Goal: Communication & Community: Ask a question

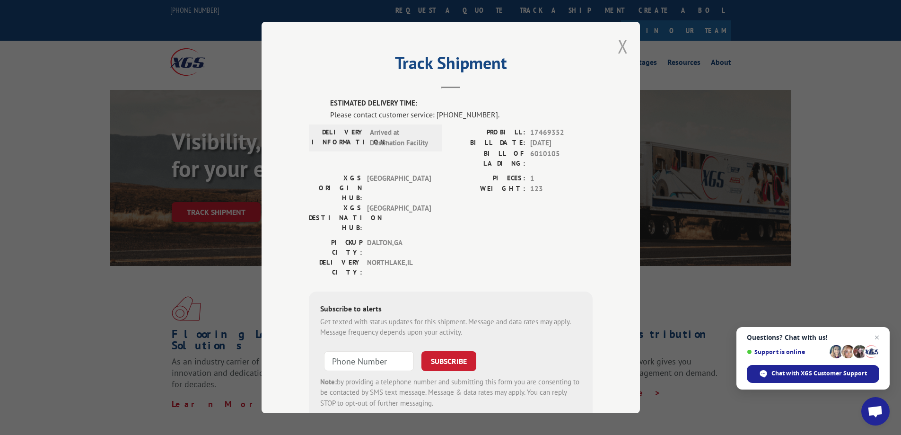
click at [620, 50] on button "Close modal" at bounding box center [623, 46] width 10 height 25
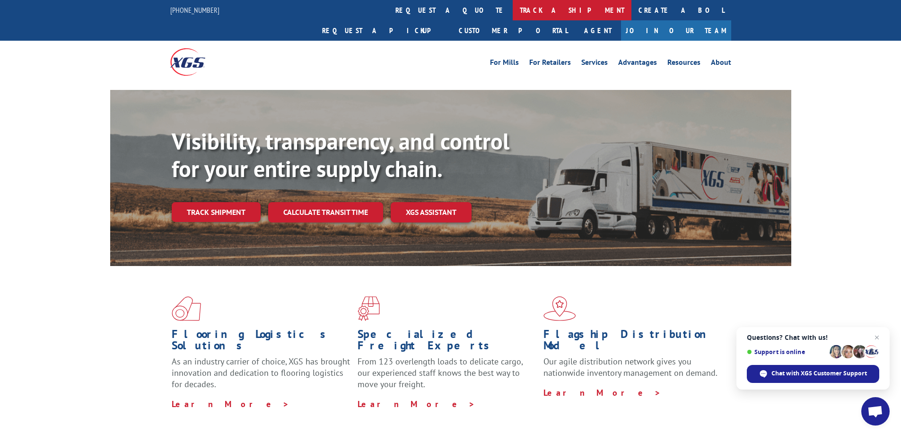
click at [513, 12] on link "track a shipment" at bounding box center [572, 10] width 119 height 20
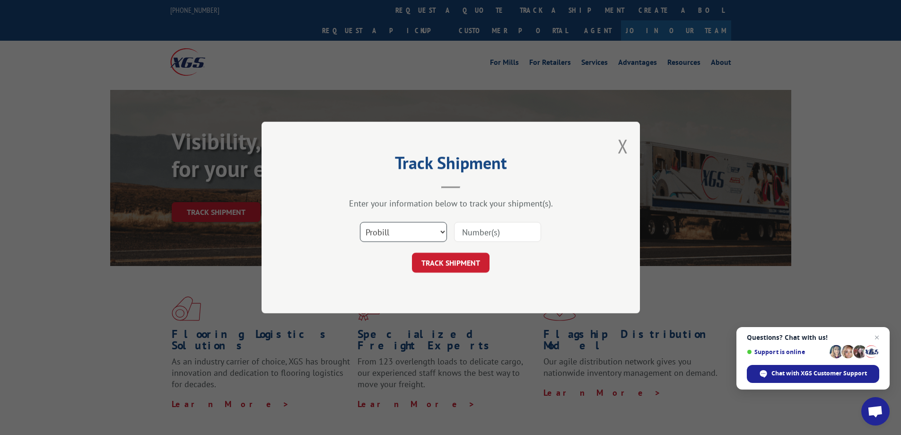
click at [415, 230] on select "Select category... Probill BOL PO" at bounding box center [403, 232] width 87 height 20
select select "po"
click at [360, 222] on select "Select category... Probill BOL PO" at bounding box center [403, 232] width 87 height 20
click at [483, 231] on input at bounding box center [497, 232] width 87 height 20
paste input "907444"
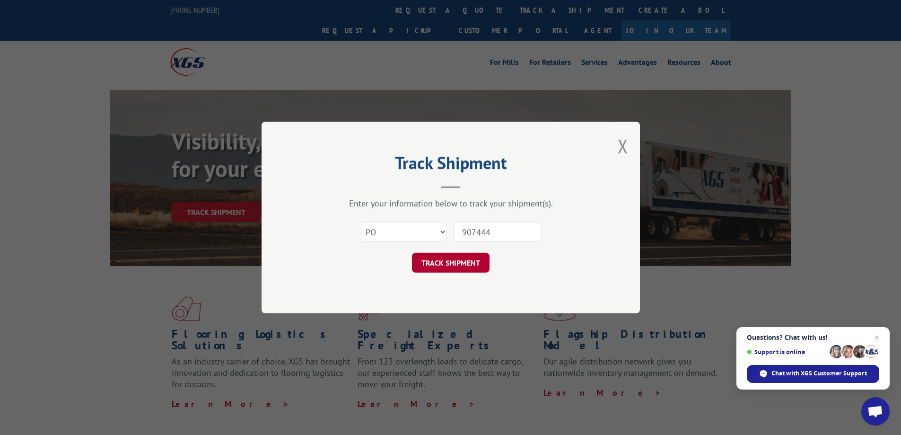
type input "907444"
click at [474, 262] on button "TRACK SHIPMENT" at bounding box center [451, 263] width 78 height 20
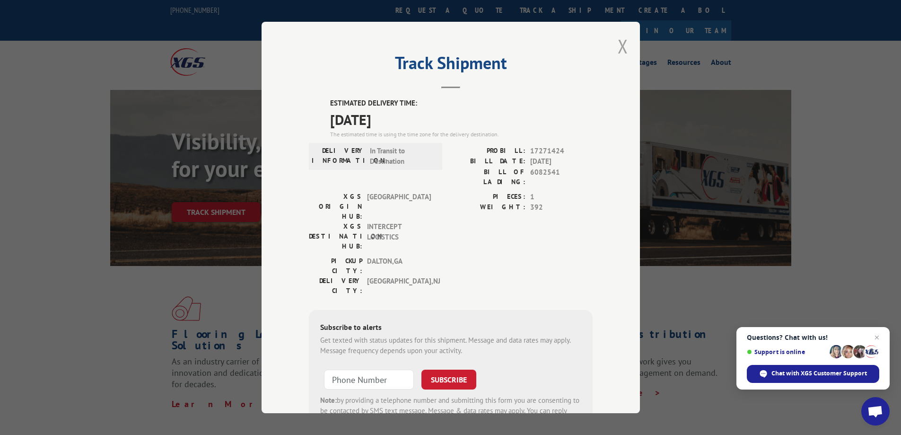
click at [618, 47] on button "Close modal" at bounding box center [623, 46] width 10 height 25
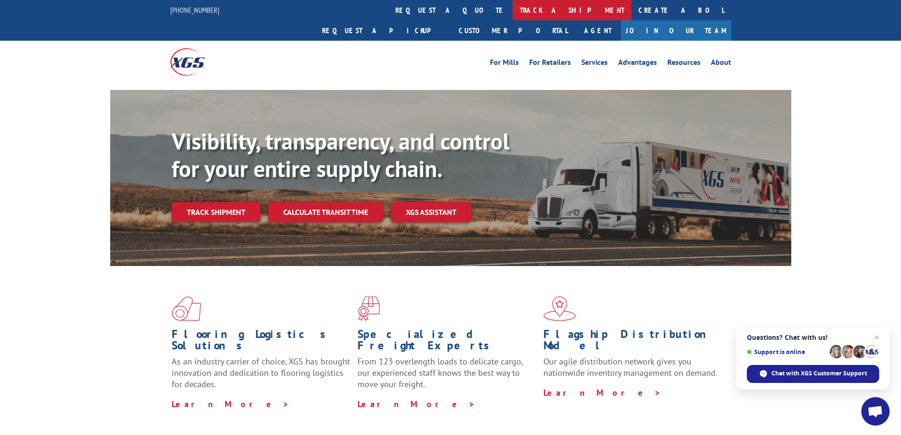
click at [513, 13] on link "track a shipment" at bounding box center [572, 10] width 119 height 20
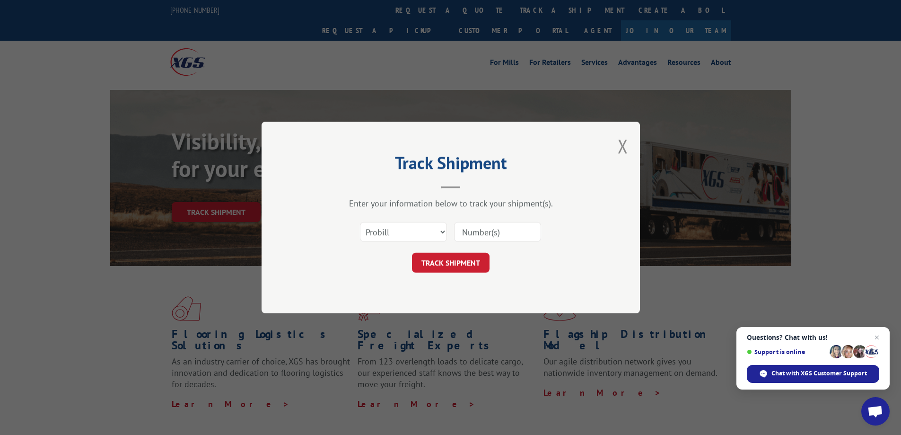
click at [524, 226] on input at bounding box center [497, 232] width 87 height 20
paste input "17469352"
type input "17469352"
click at [474, 269] on button "TRACK SHIPMENT" at bounding box center [451, 263] width 78 height 20
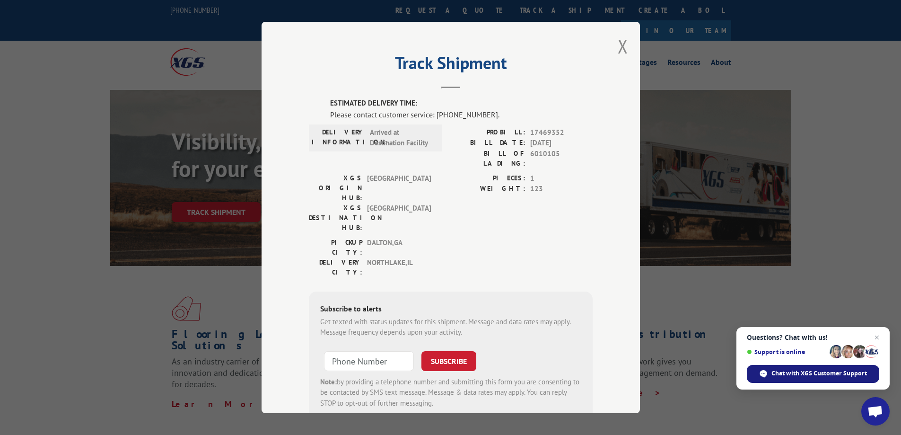
click at [818, 368] on div "Chat with XGS Customer Support" at bounding box center [813, 374] width 132 height 18
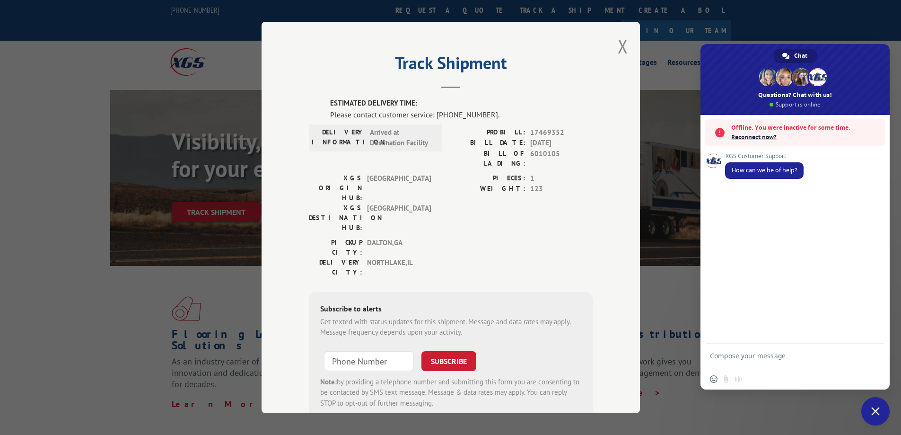
click at [764, 134] on span "Reconnect now?" at bounding box center [807, 136] width 150 height 9
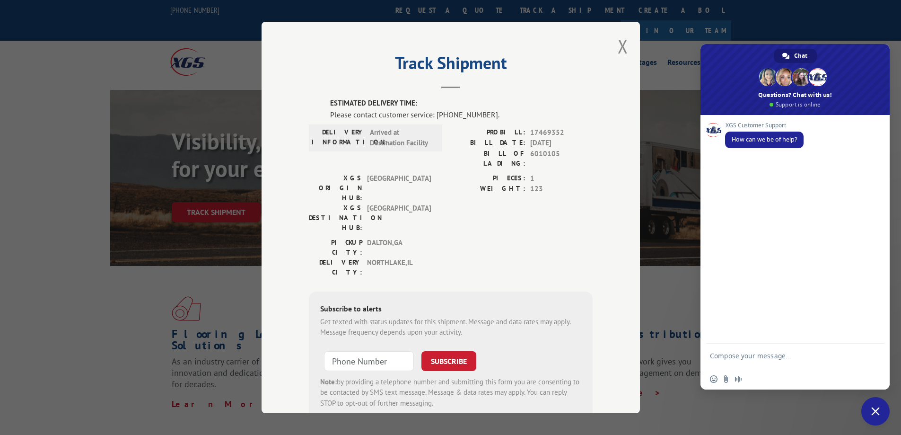
click at [773, 352] on textarea "Compose your message..." at bounding box center [785, 360] width 150 height 17
paste textarea "Compose your message..."
drag, startPoint x: 528, startPoint y: 132, endPoint x: 567, endPoint y: 130, distance: 38.9
click at [567, 130] on span "17469352" at bounding box center [561, 132] width 62 height 11
copy span "17469352"
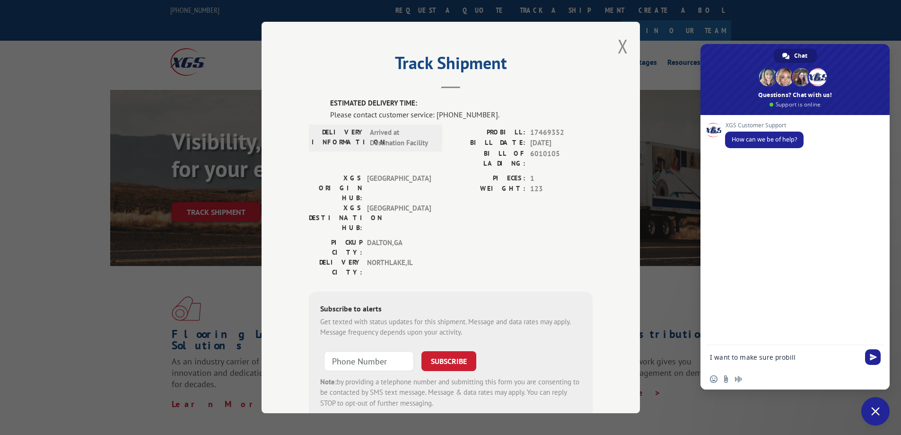
click at [813, 361] on textarea "I want to make sure probill" at bounding box center [785, 357] width 150 height 9
paste textarea "17469352"
paste textarea "17469297"
click at [753, 365] on textarea "I want to make sure probill 17469352,17469297 and" at bounding box center [785, 360] width 150 height 17
paste textarea "17228814"
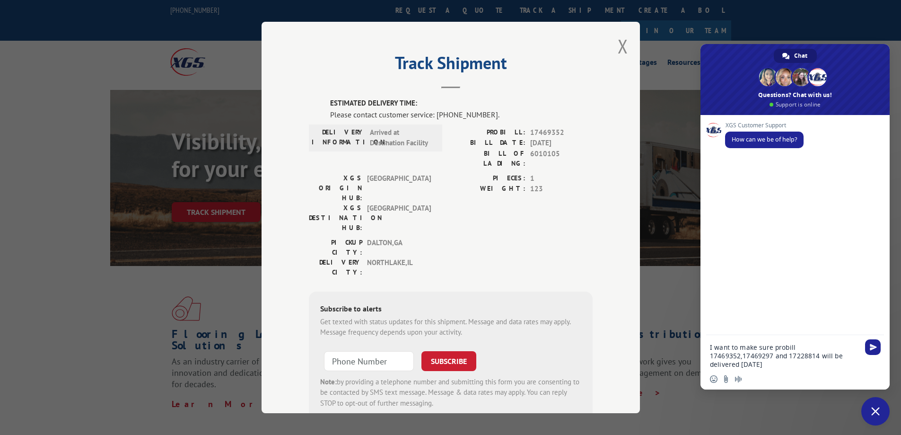
type textarea "I want to make sure probill 17469352,17469297 and 17228814 will be delivered [D…"
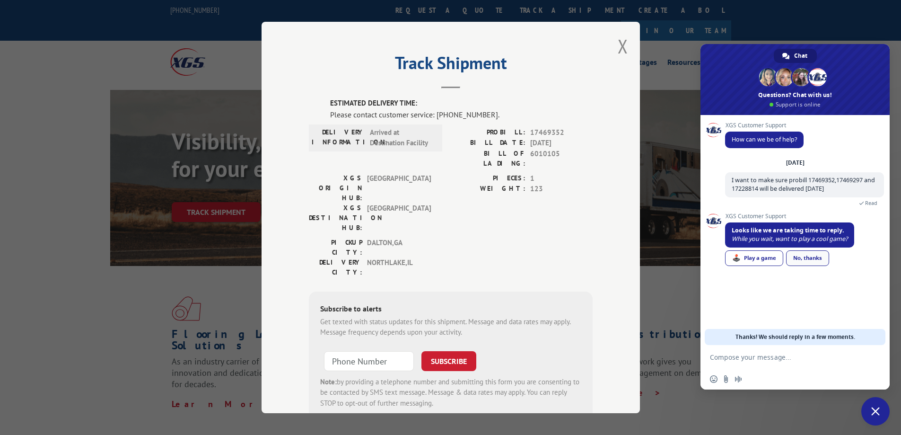
click at [814, 259] on div "No, thanks" at bounding box center [807, 258] width 43 height 16
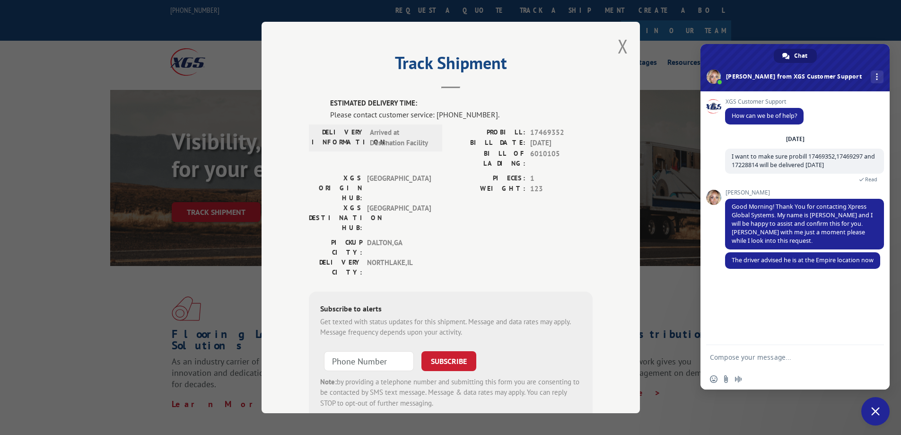
click at [749, 355] on textarea "Compose your message..." at bounding box center [785, 357] width 150 height 9
type textarea "Than you"
type textarea "thank you"
click at [870, 408] on span "Close chat" at bounding box center [876, 411] width 28 height 28
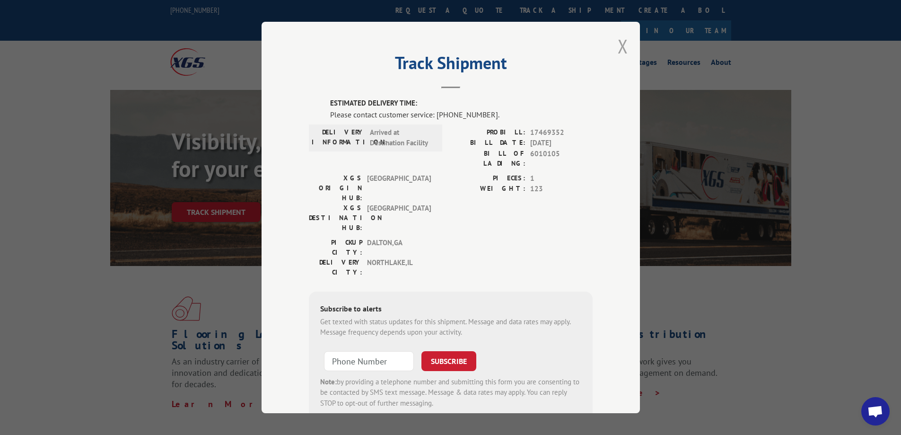
click at [624, 42] on button "Close modal" at bounding box center [623, 46] width 10 height 25
